Goal: Check status: Check status

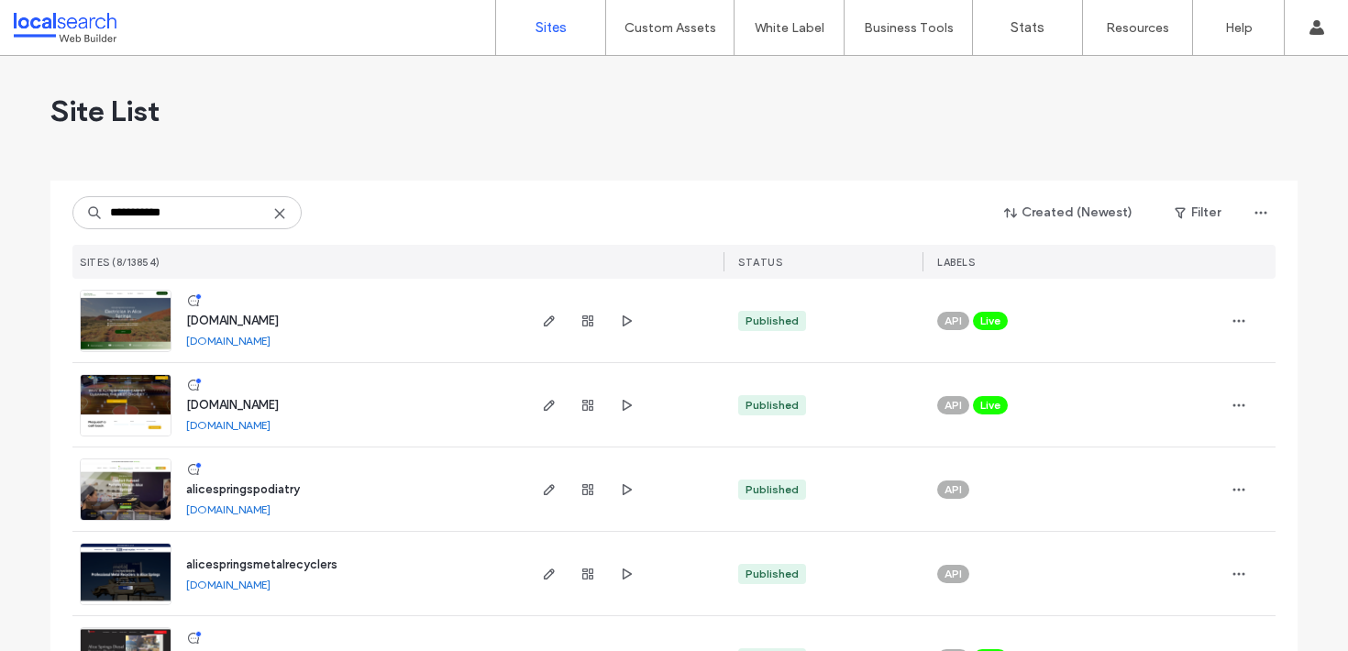
type input "**********"
click at [279, 325] on span "[DOMAIN_NAME]" at bounding box center [232, 321] width 93 height 14
type input "**********"
click at [579, 328] on span "button" at bounding box center [588, 321] width 22 height 22
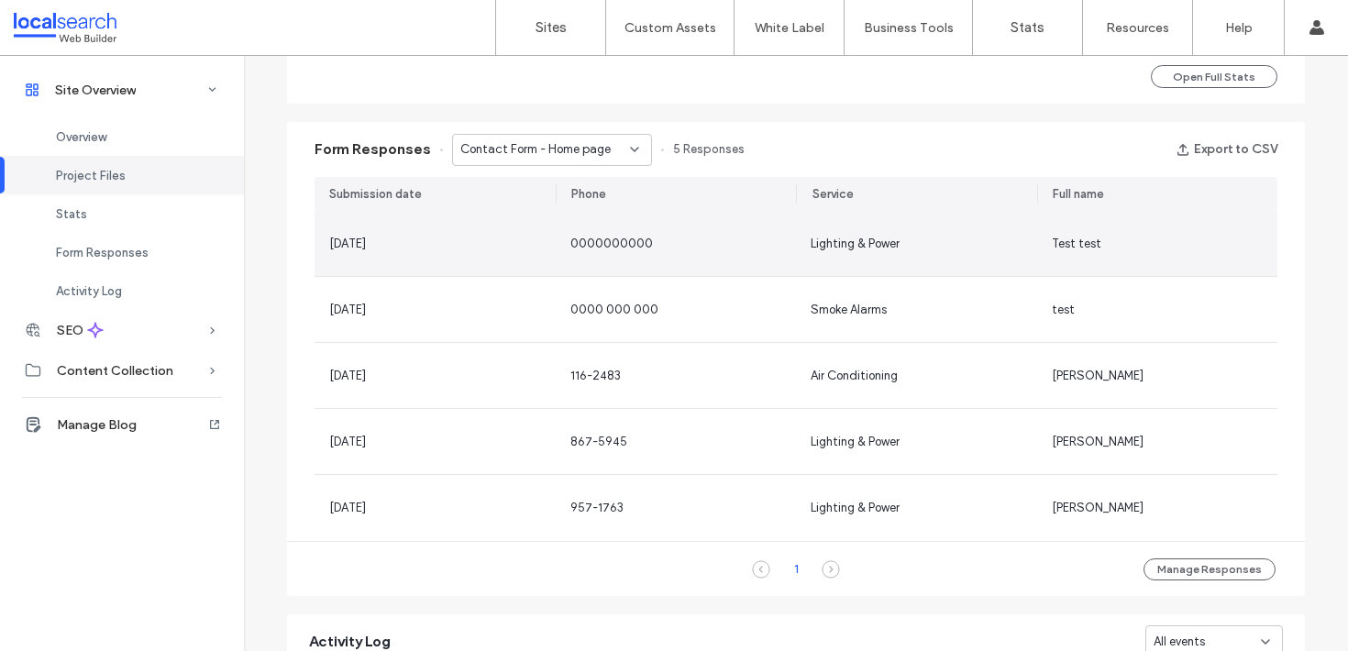
scroll to position [1118, 0]
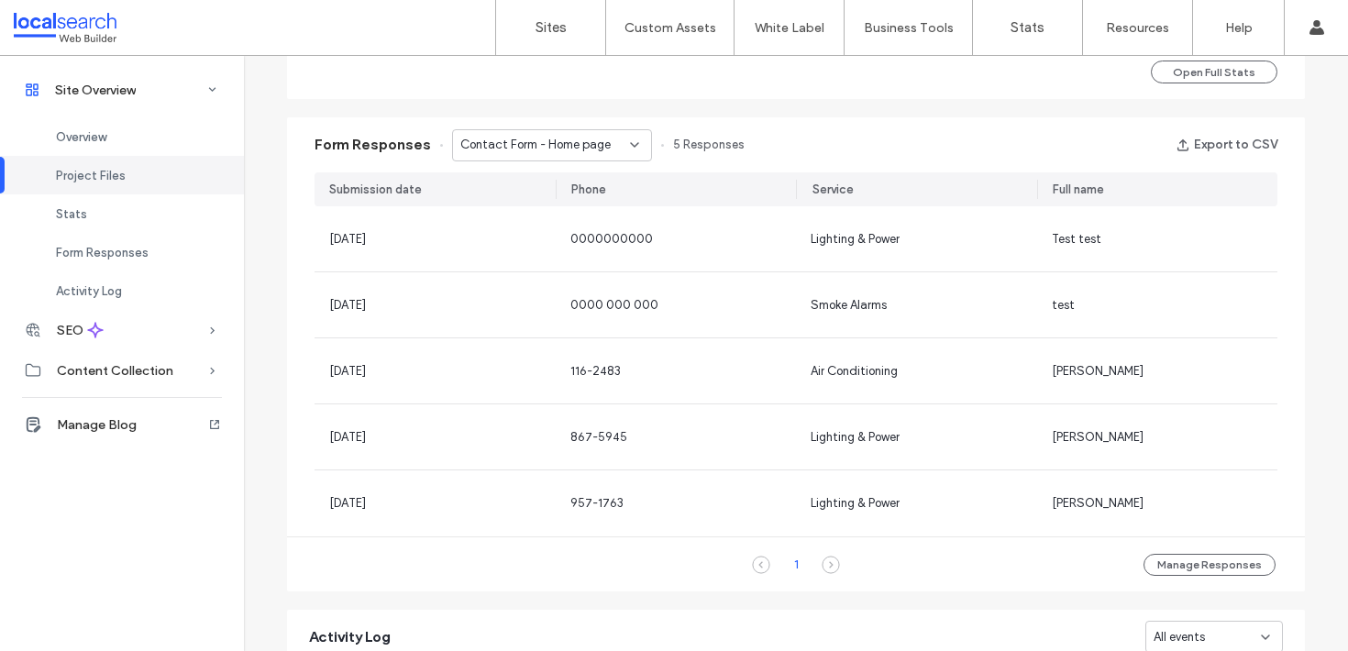
click at [811, 566] on div "1" at bounding box center [795, 565] width 51 height 22
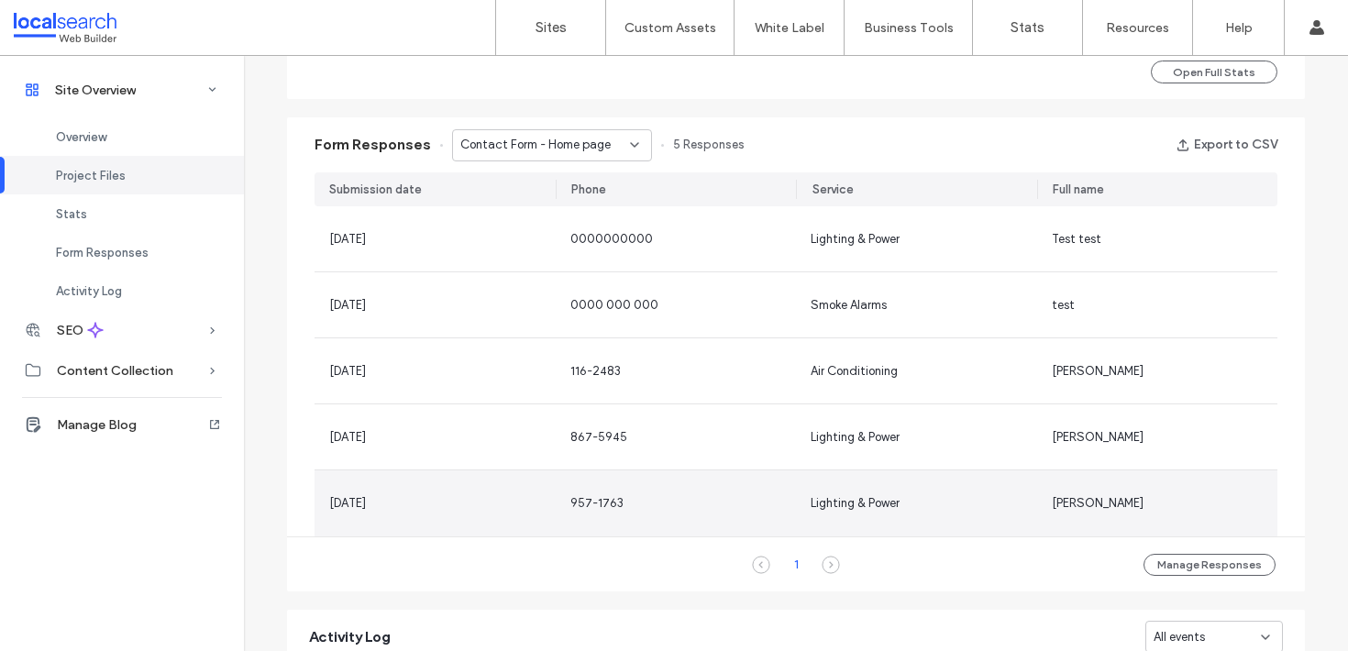
click at [891, 500] on span "Lighting & Power" at bounding box center [855, 503] width 89 height 14
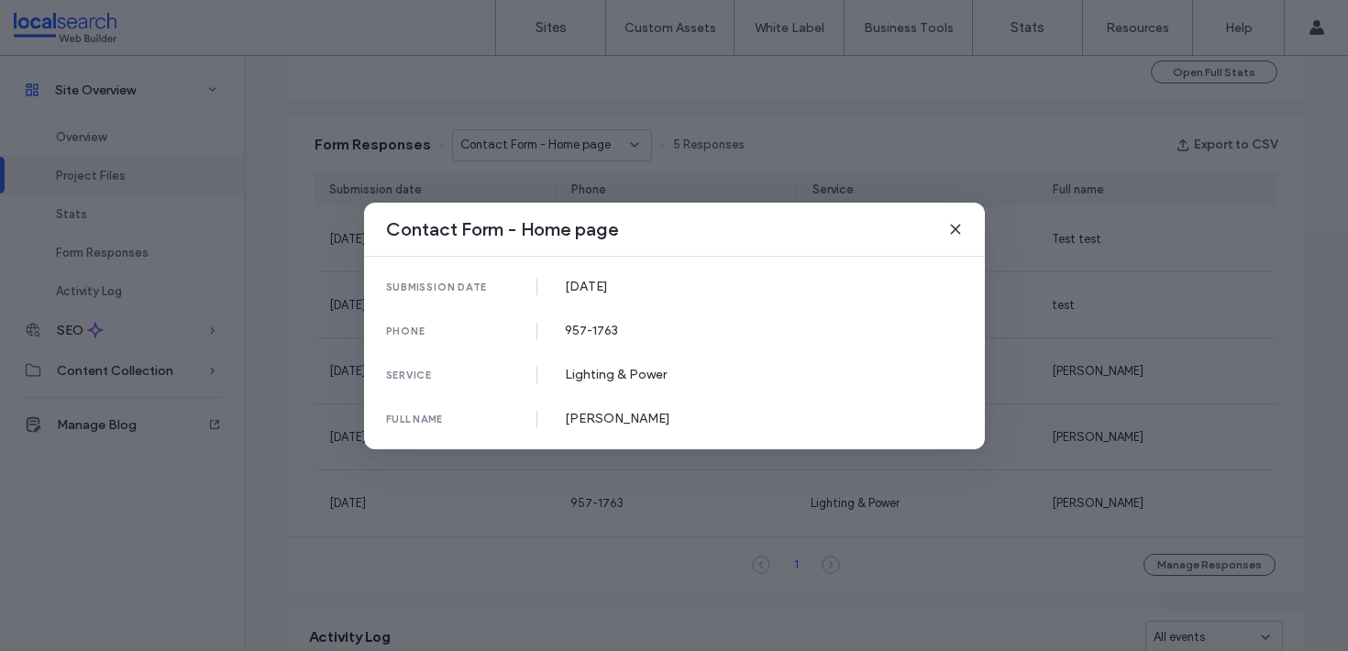
click at [940, 224] on div "Contact Form - Home page" at bounding box center [674, 230] width 621 height 54
click at [954, 225] on icon at bounding box center [955, 229] width 15 height 15
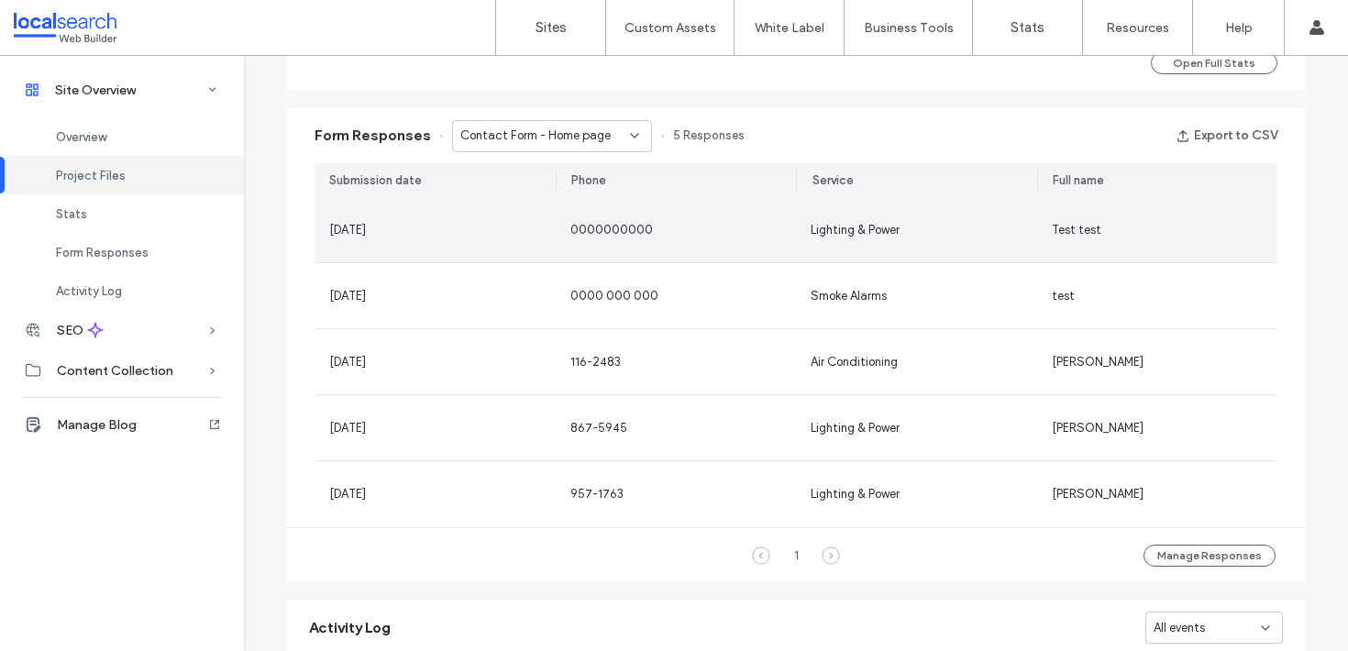
scroll to position [1141, 0]
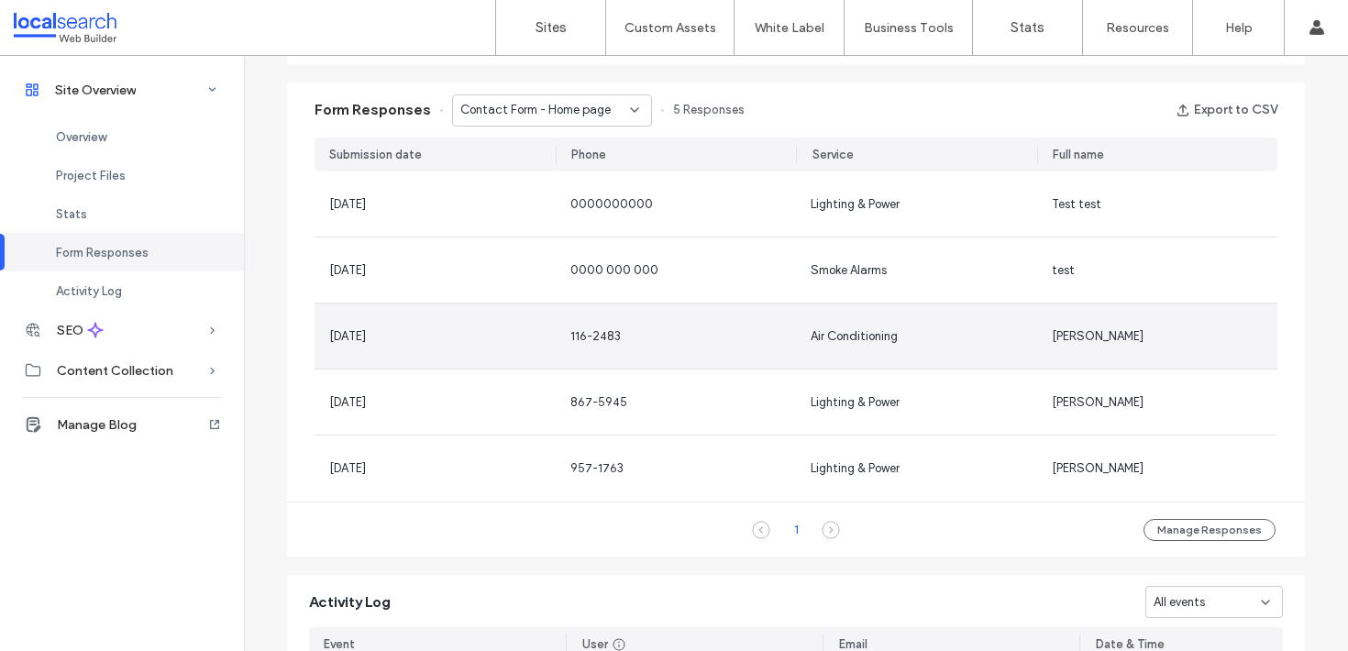
scroll to position [1152, 0]
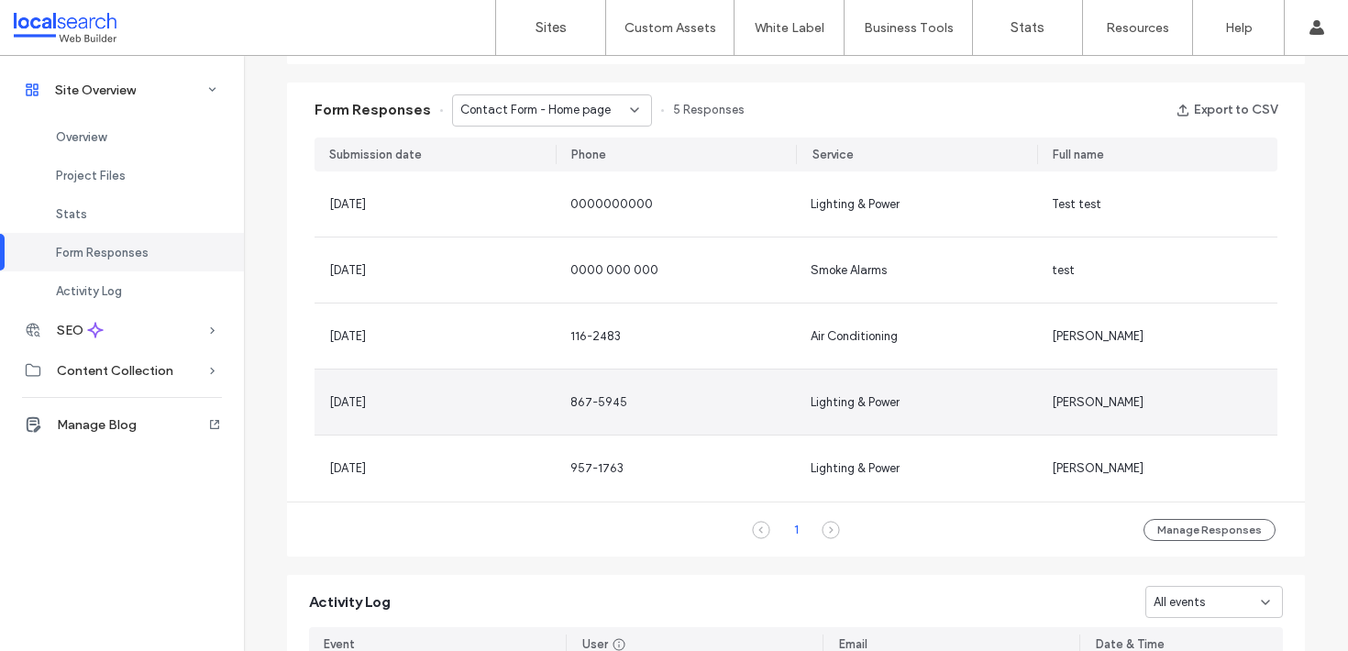
click at [597, 393] on div "867-5945" at bounding box center [598, 402] width 57 height 18
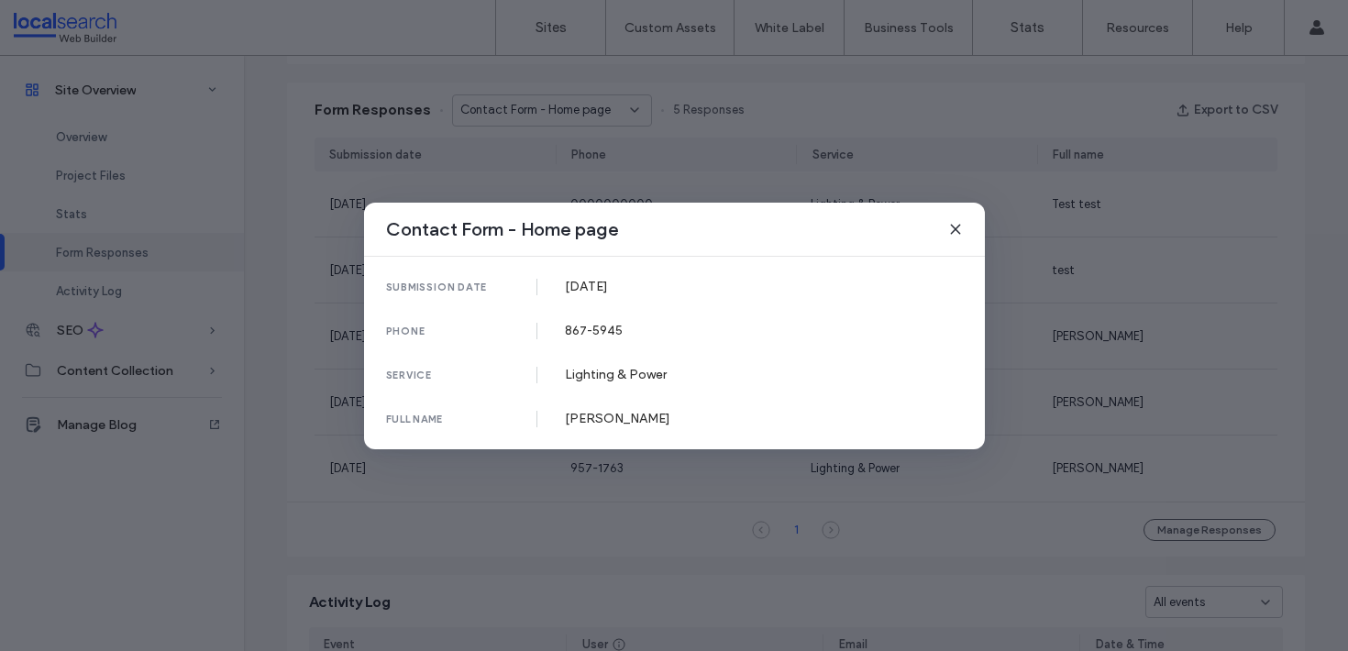
click at [598, 315] on div "submission date [DATE] phone [PHONE_NUMBER] service Lighting & Power full name …" at bounding box center [674, 353] width 621 height 193
click at [599, 320] on div "submission date [DATE] phone [PHONE_NUMBER] service Lighting & Power full name …" at bounding box center [674, 353] width 621 height 193
click at [600, 323] on div "867-5945" at bounding box center [764, 331] width 398 height 16
click at [959, 231] on icon at bounding box center [955, 229] width 15 height 15
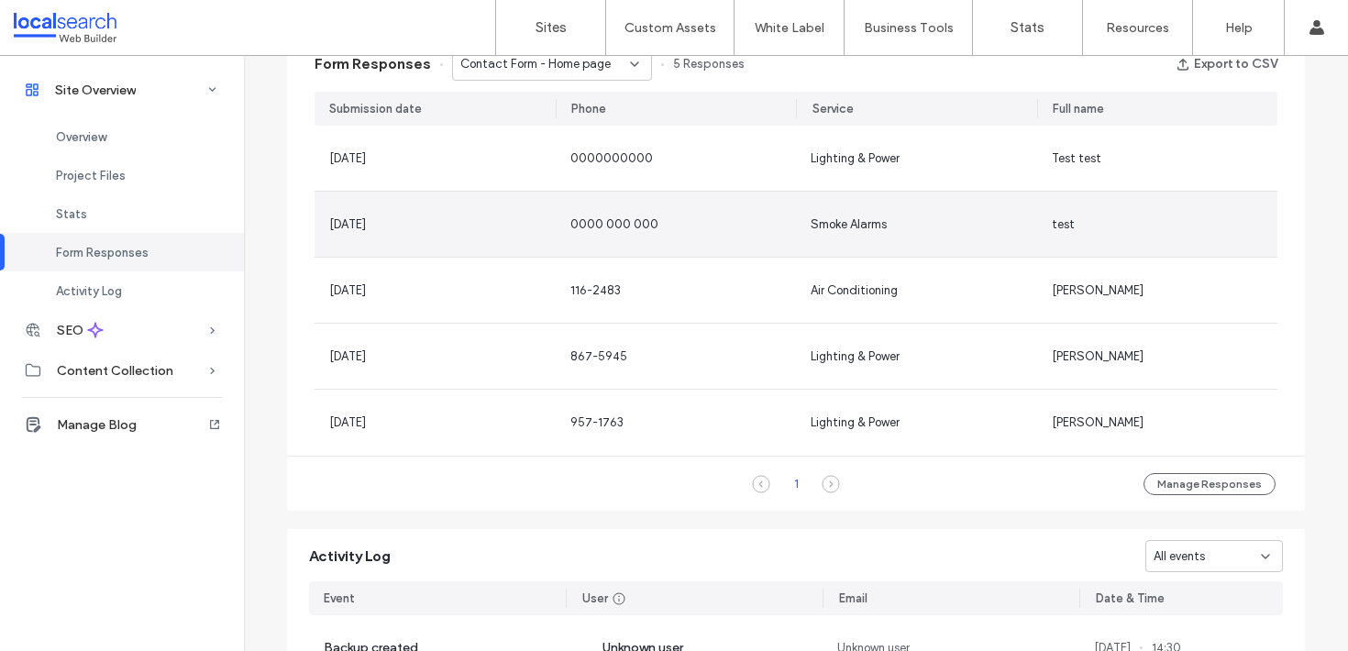
scroll to position [1165, 0]
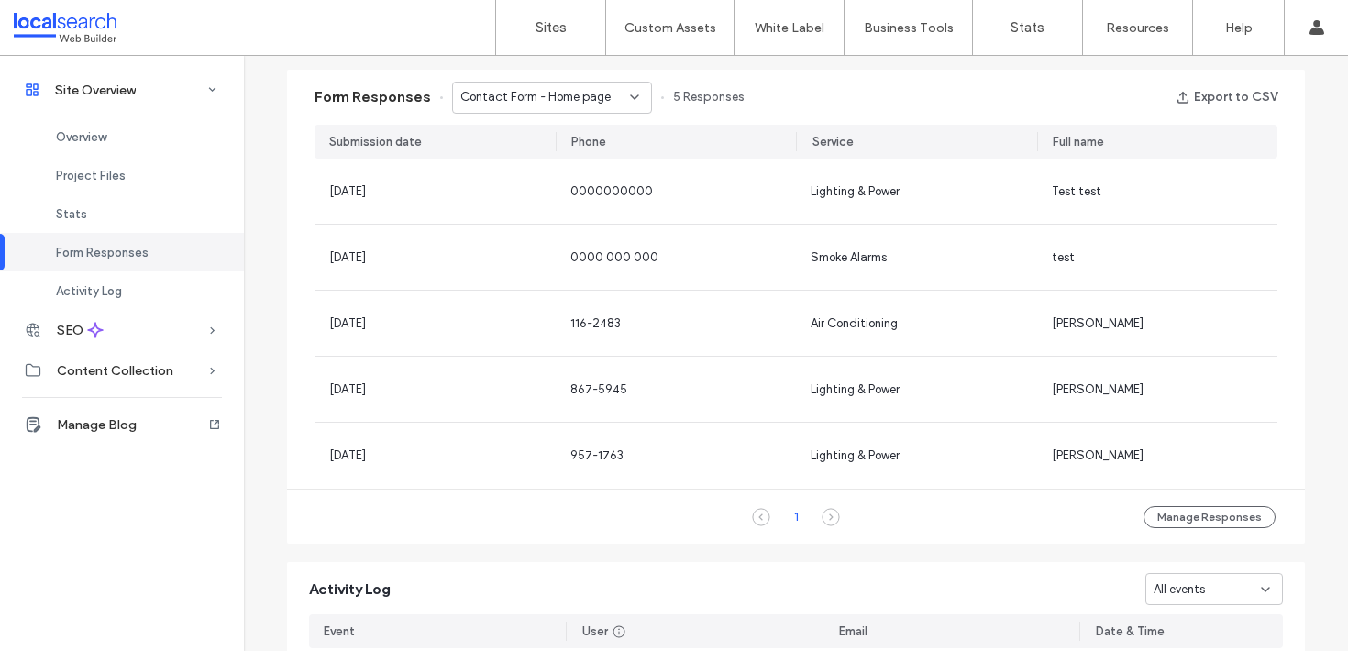
click at [502, 111] on div "Contact Form - Home page" at bounding box center [552, 98] width 200 height 32
click at [546, 164] on span "Contact Form - Contact Us page" at bounding box center [539, 161] width 176 height 18
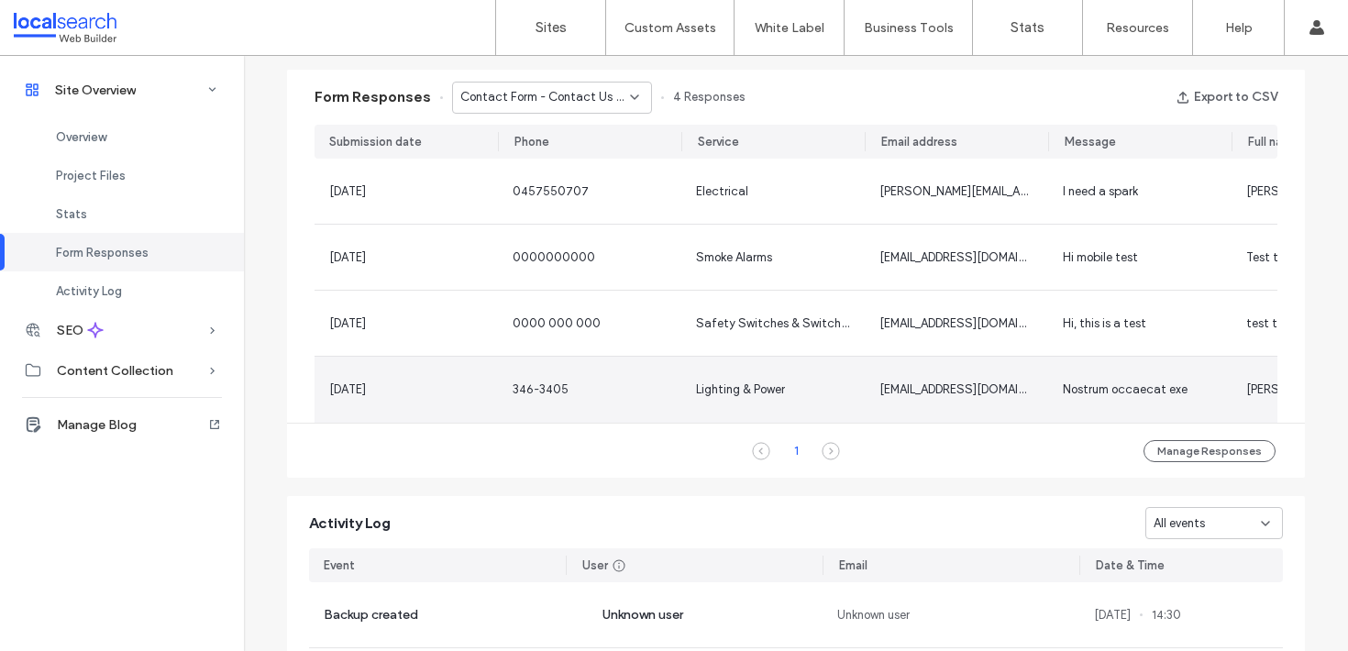
click at [1181, 380] on div "Nostrum occaecat exe" at bounding box center [1140, 389] width 154 height 18
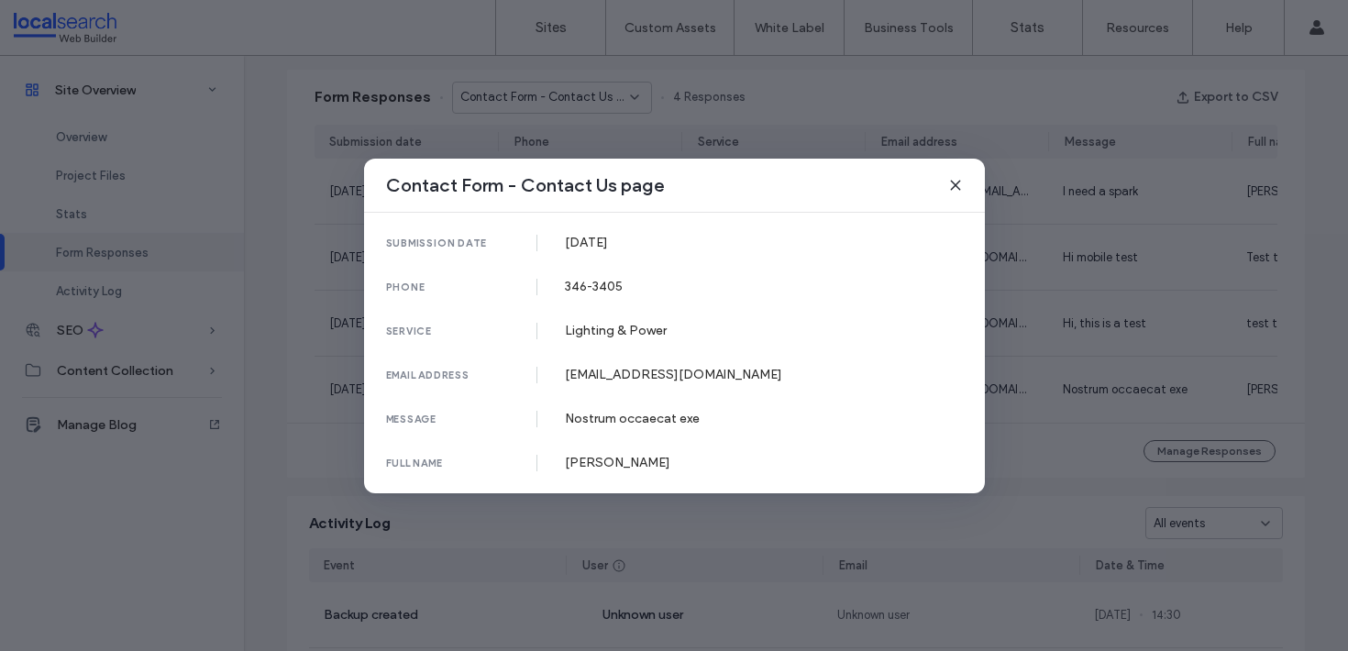
click at [657, 411] on div "Nostrum occaecat exe" at bounding box center [764, 419] width 398 height 16
copy div "Nostrum occaecat exe"
click at [958, 188] on use at bounding box center [955, 185] width 8 height 8
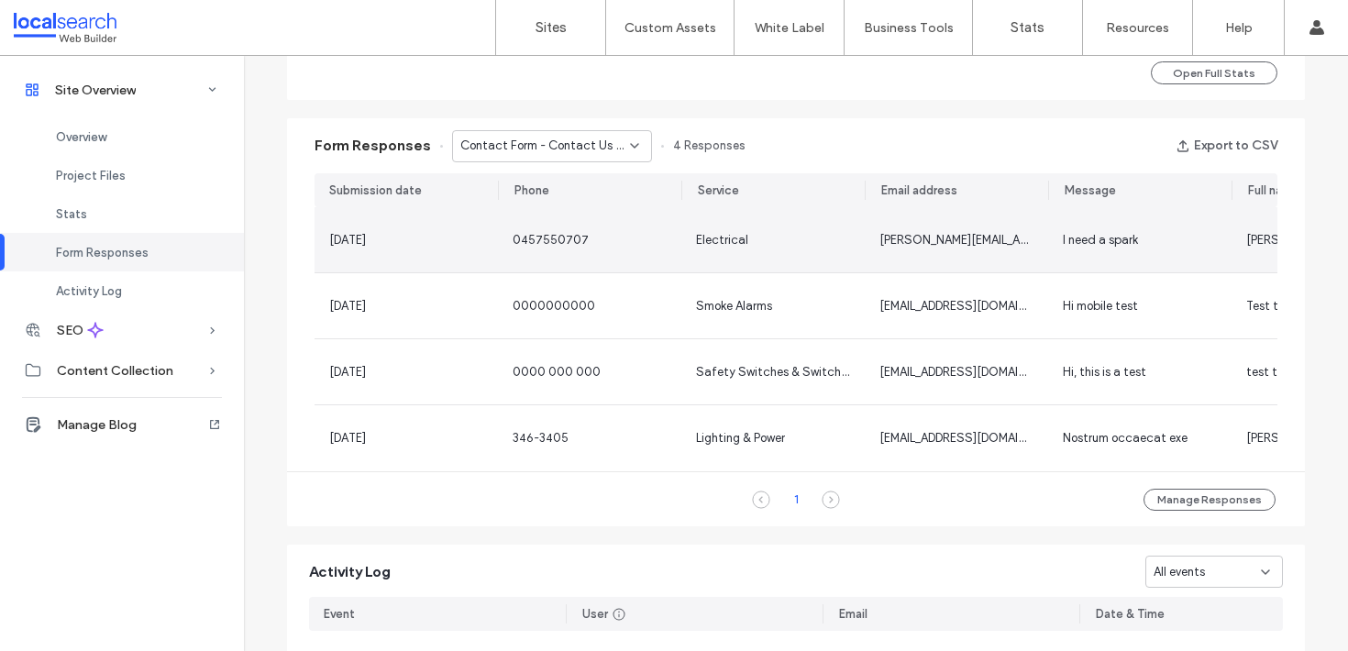
scroll to position [1110, 0]
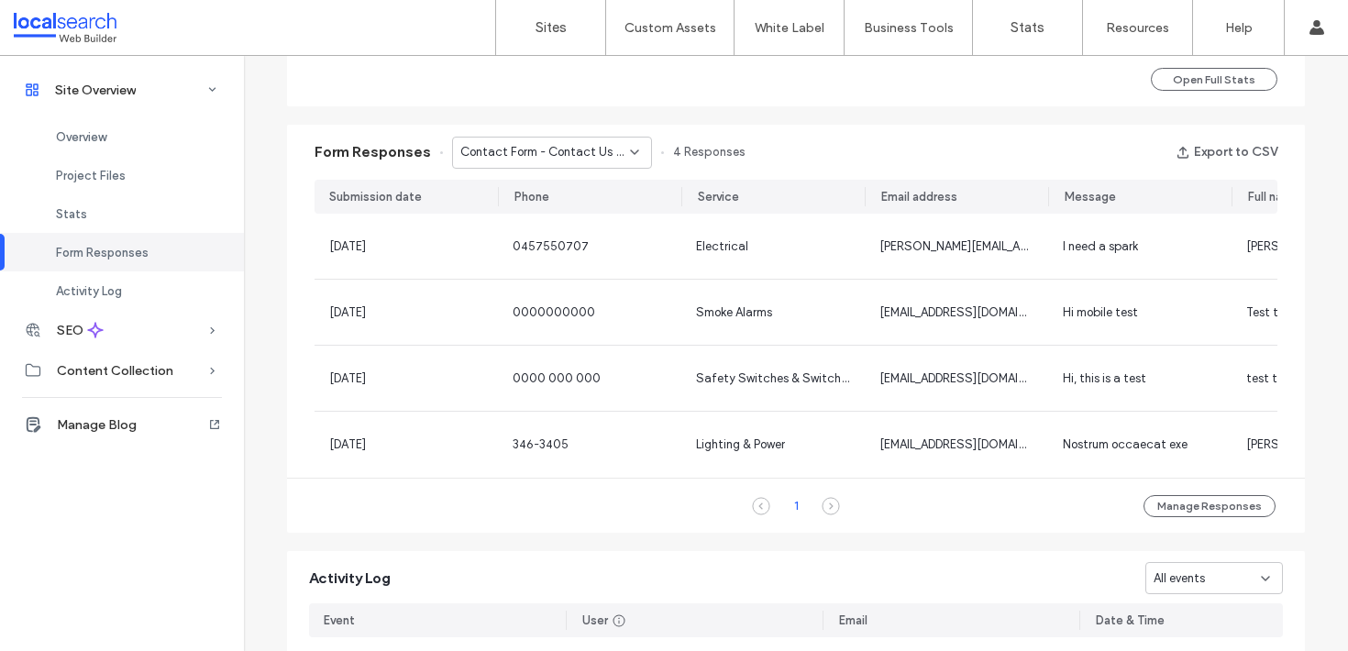
click at [541, 166] on div "Contact Form - Contact Us page" at bounding box center [552, 153] width 200 height 32
click at [537, 195] on div "Contact Form - Home page" at bounding box center [543, 185] width 198 height 32
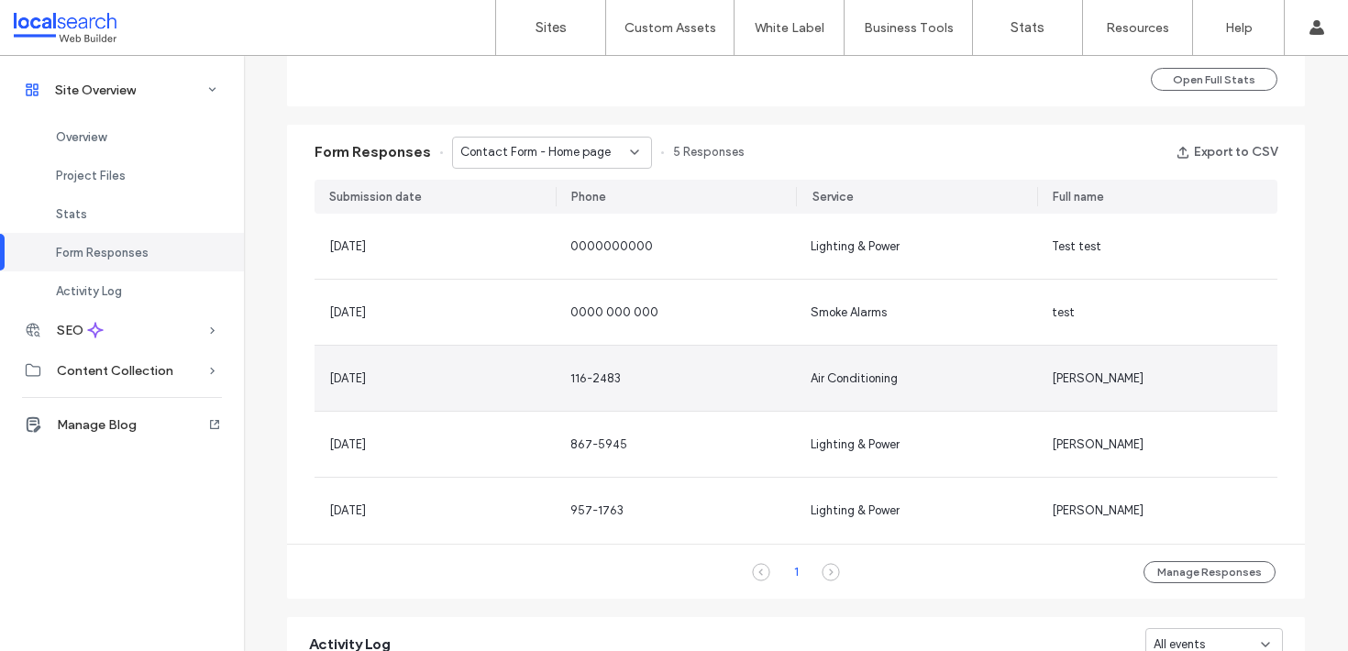
click at [604, 381] on span "116-2483" at bounding box center [595, 378] width 50 height 14
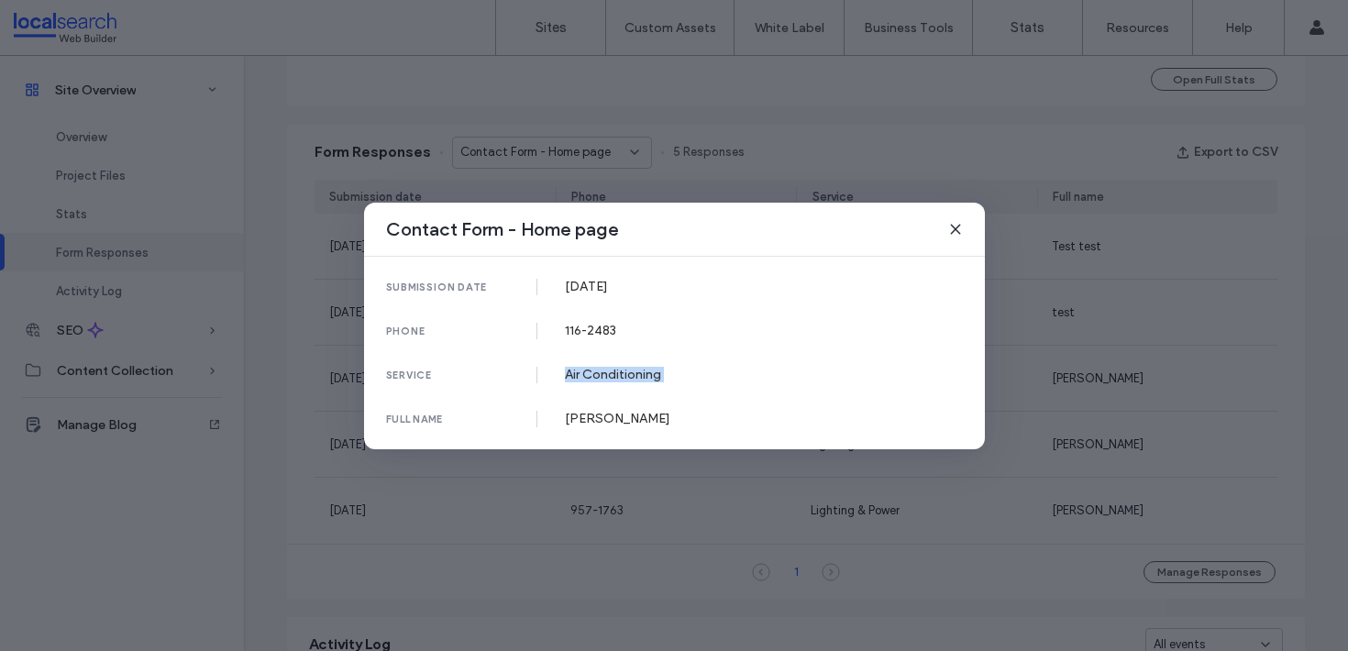
click at [604, 381] on div "service Air Conditioning" at bounding box center [674, 375] width 577 height 17
drag, startPoint x: 829, startPoint y: 495, endPoint x: 701, endPoint y: 499, distance: 127.5
click at [829, 495] on div "Contact Form - Home page submission date [DATE] phone [PHONE_NUMBER] service Ai…" at bounding box center [674, 325] width 1348 height 651
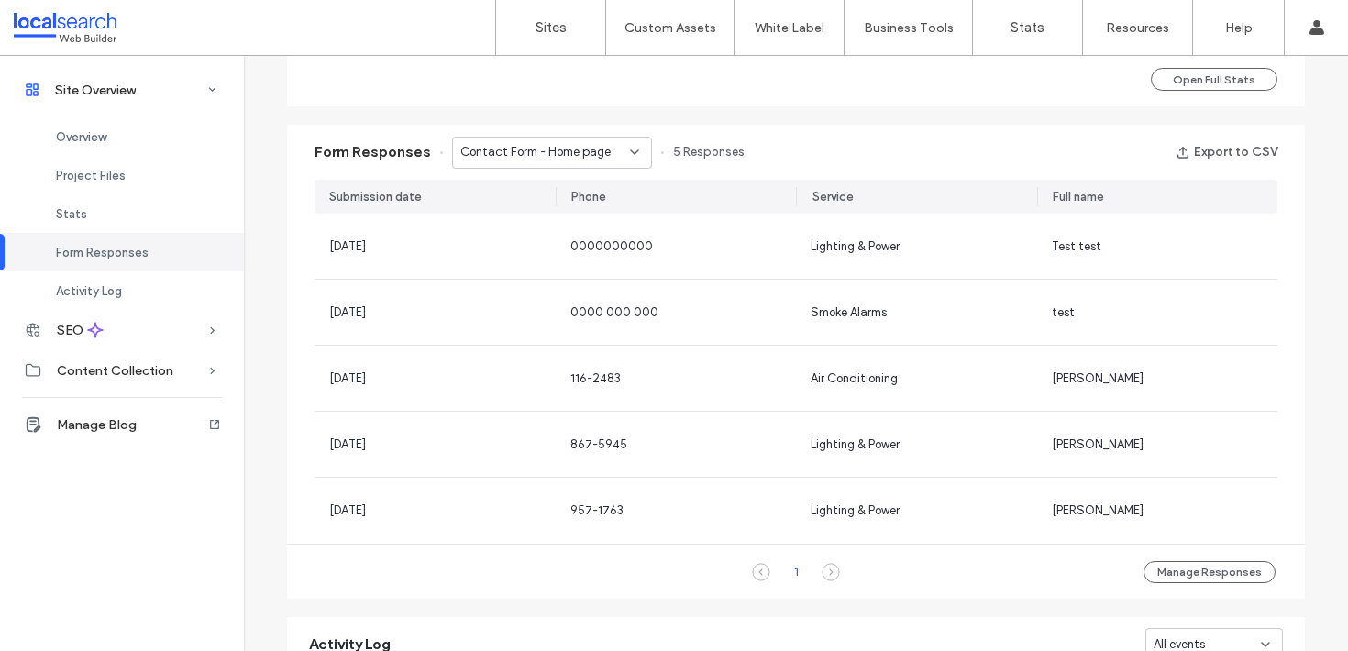
click at [518, 152] on span "Contact Form - Home page" at bounding box center [535, 152] width 150 height 18
click at [556, 205] on div "Contact Form - Contact Us page" at bounding box center [543, 217] width 198 height 32
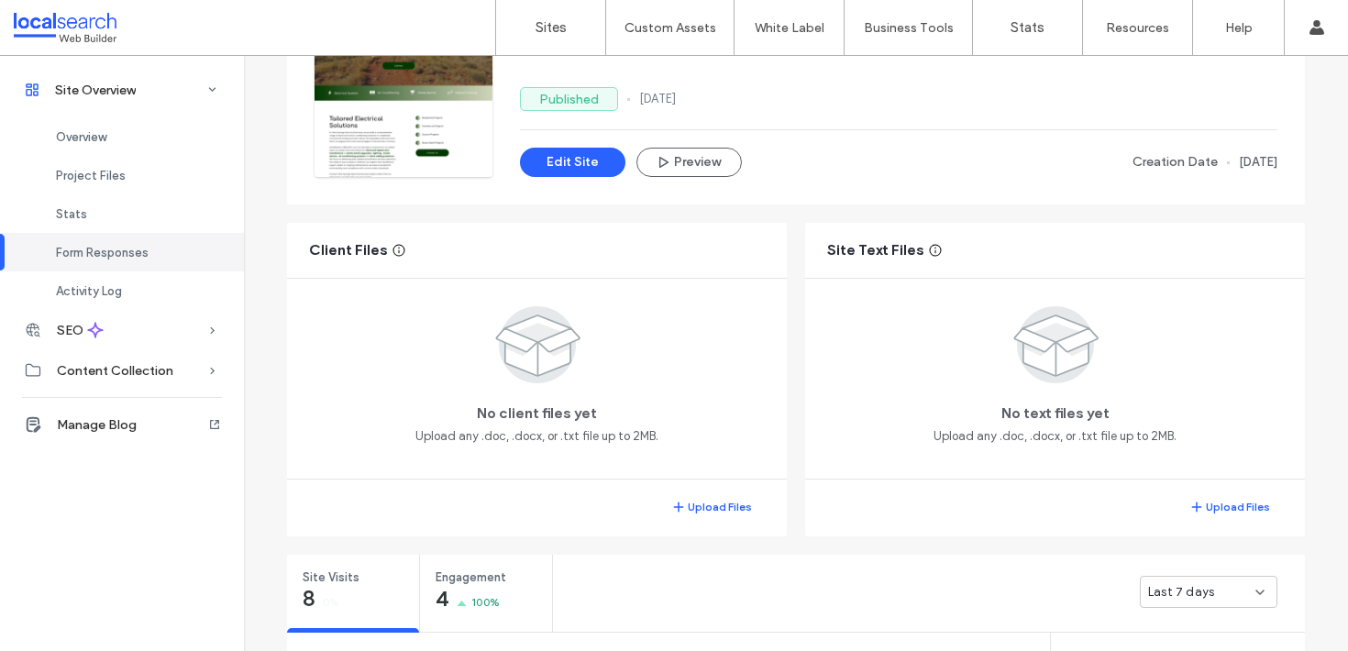
scroll to position [0, 0]
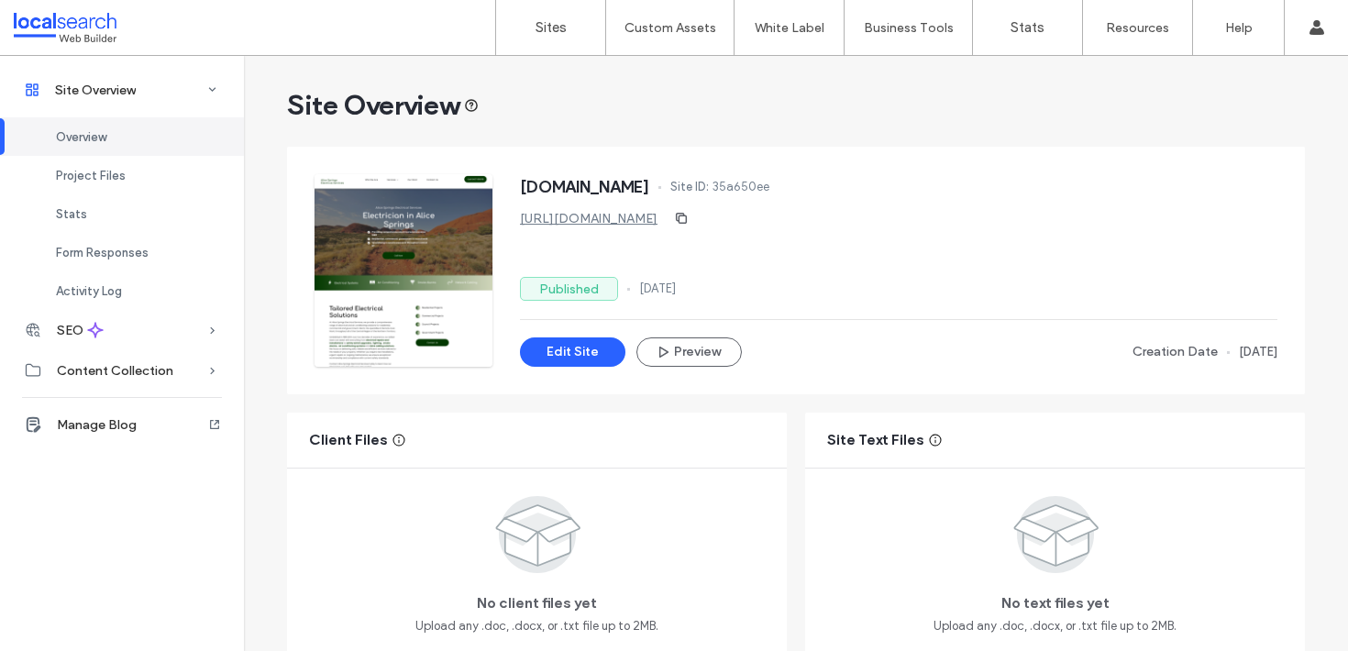
click at [635, 221] on link "[URL][DOMAIN_NAME]" at bounding box center [589, 219] width 138 height 16
